Goal: Task Accomplishment & Management: Manage account settings

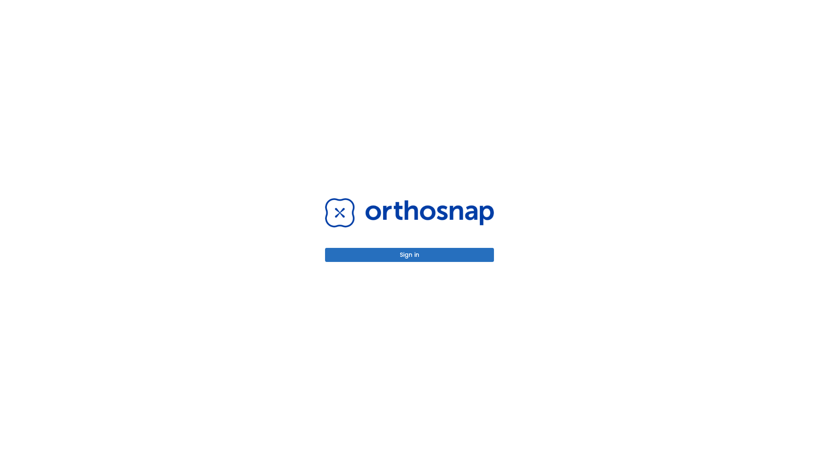
click at [409, 255] on button "Sign in" at bounding box center [409, 255] width 169 height 14
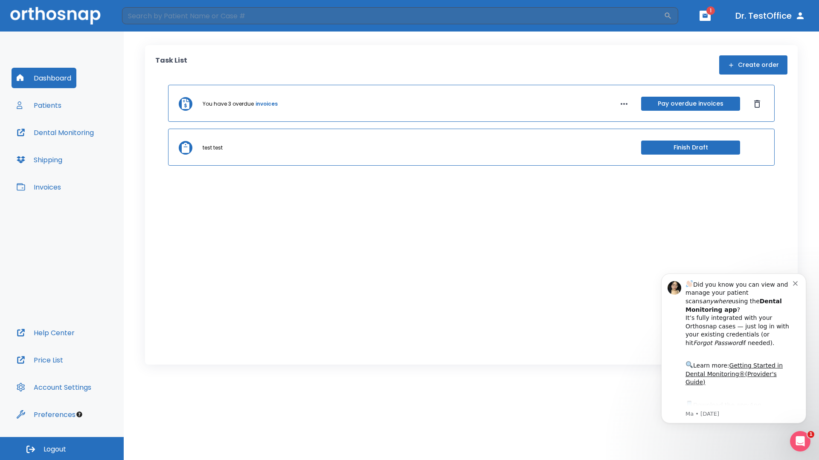
click at [62, 449] on span "Logout" at bounding box center [54, 449] width 23 height 9
